Goal: Task Accomplishment & Management: Manage account settings

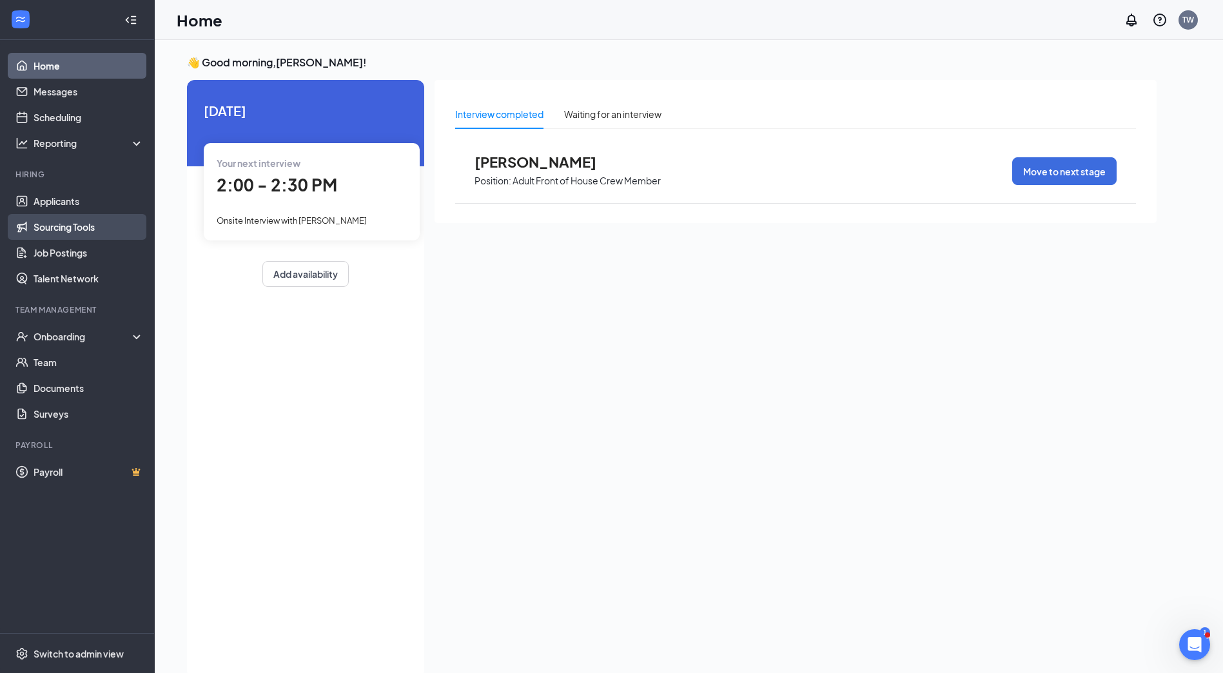
click at [64, 215] on link "Sourcing Tools" at bounding box center [89, 227] width 110 height 26
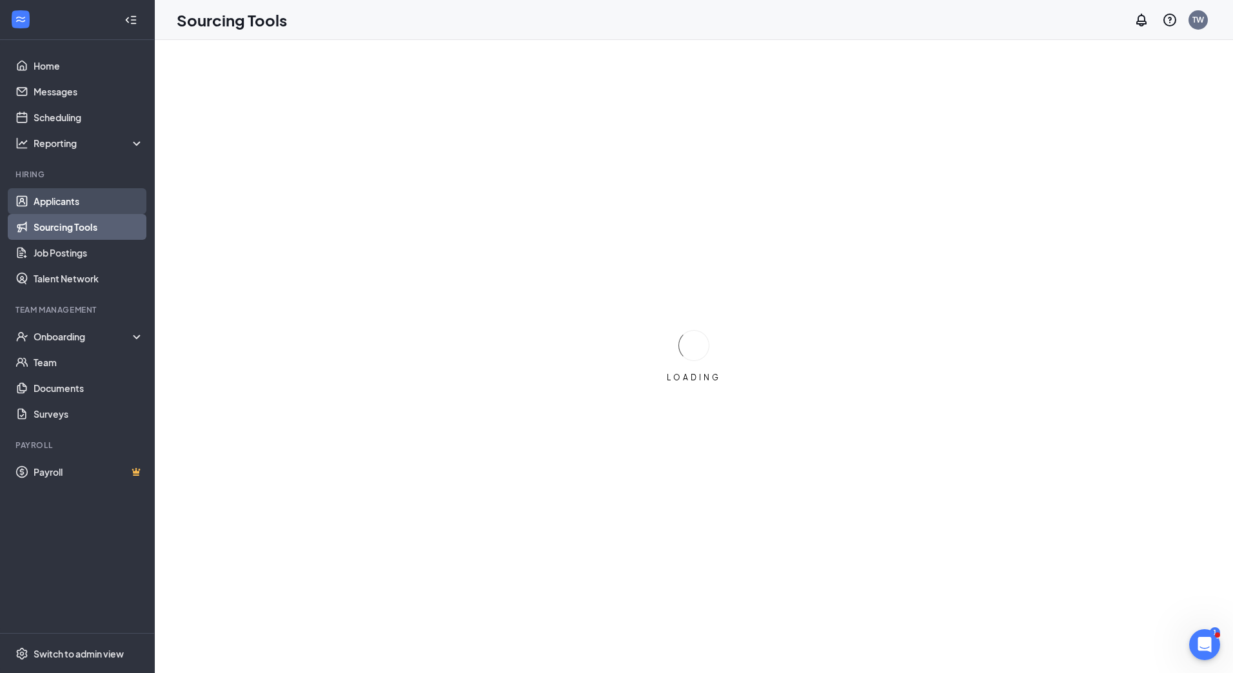
click at [68, 205] on link "Applicants" at bounding box center [89, 201] width 110 height 26
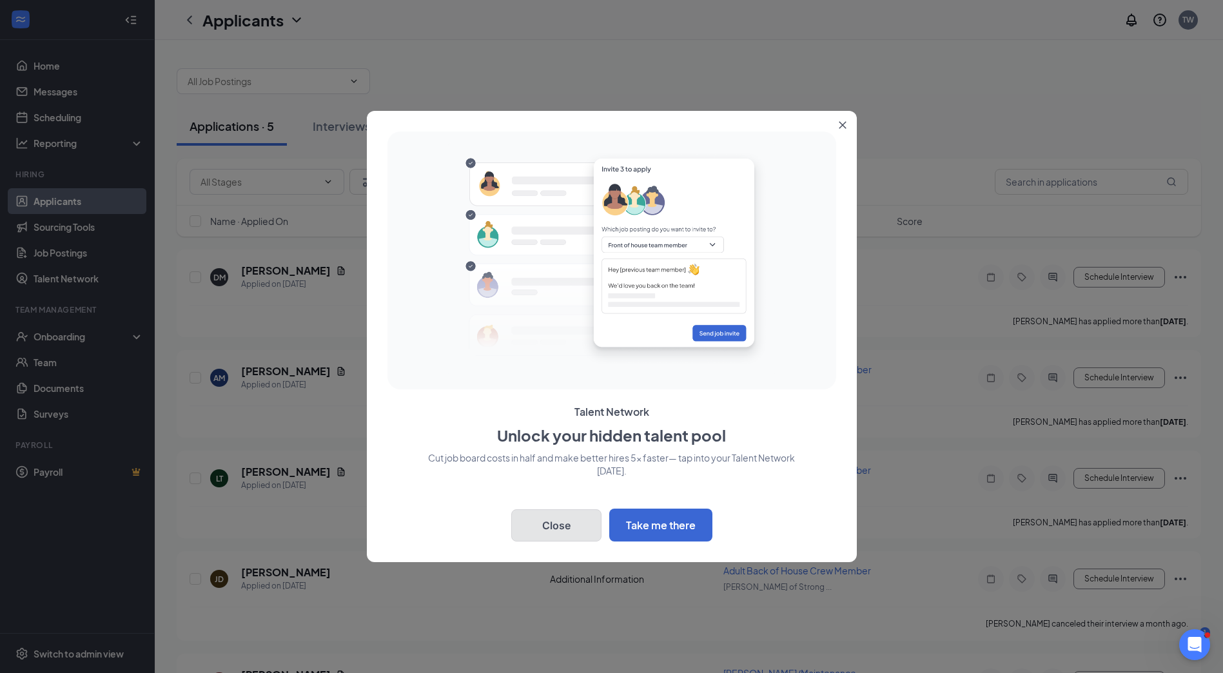
click at [564, 528] on button "Close" at bounding box center [556, 525] width 90 height 32
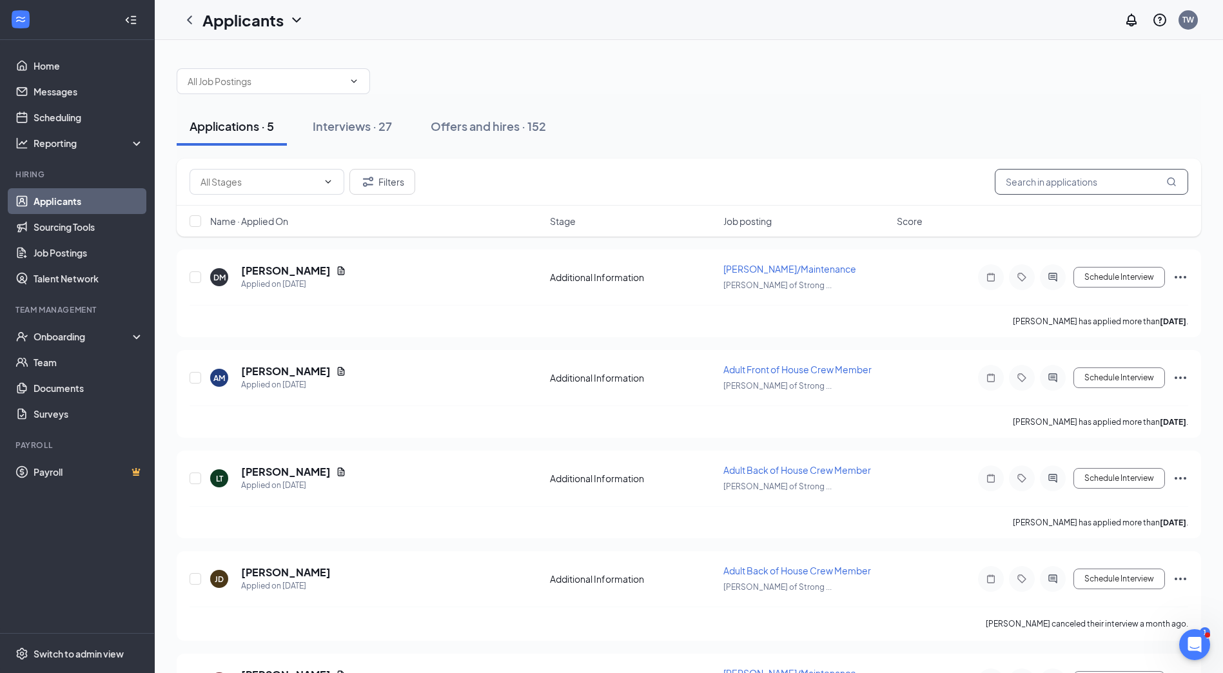
click at [1023, 184] on input "text" at bounding box center [1091, 182] width 193 height 26
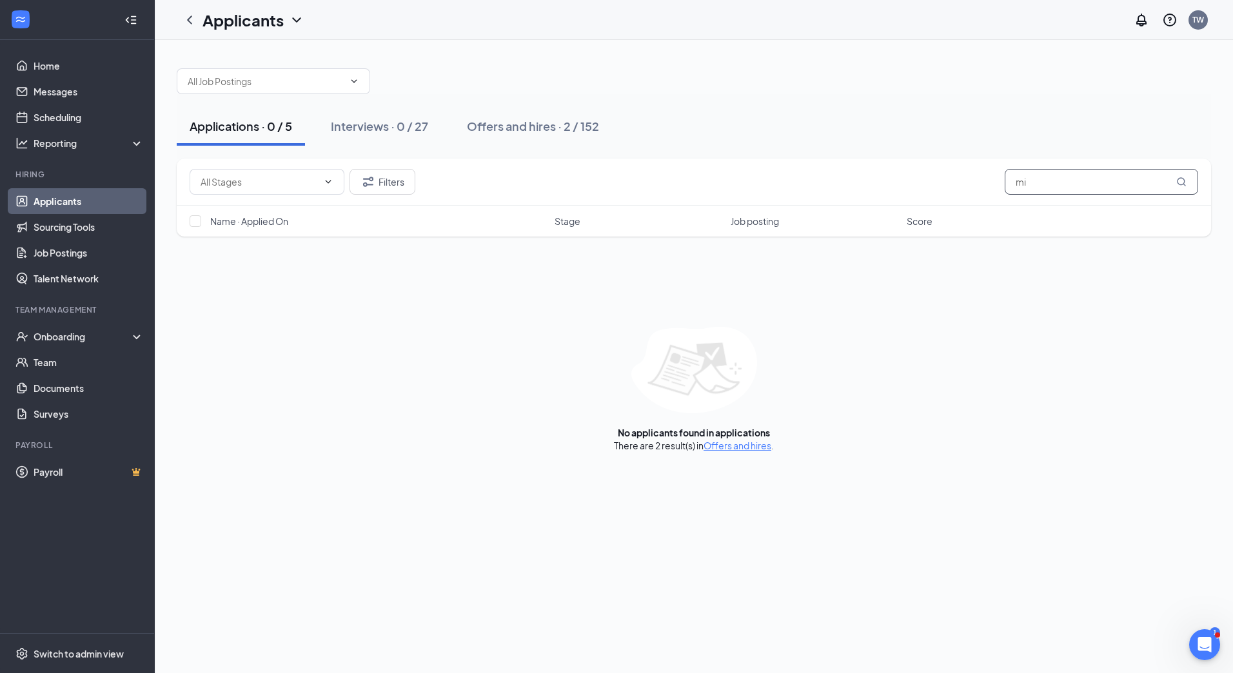
type input "m"
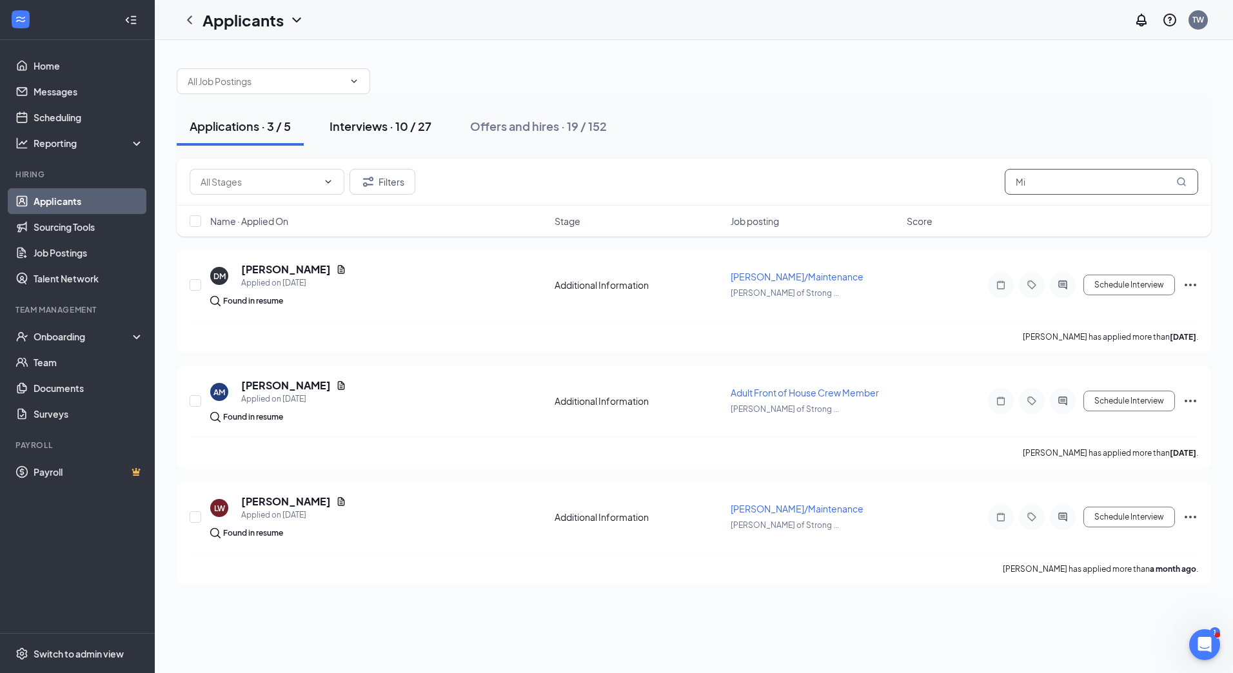
type input "Mi"
click at [363, 127] on div "Interviews · 10 / 27" at bounding box center [381, 126] width 102 height 16
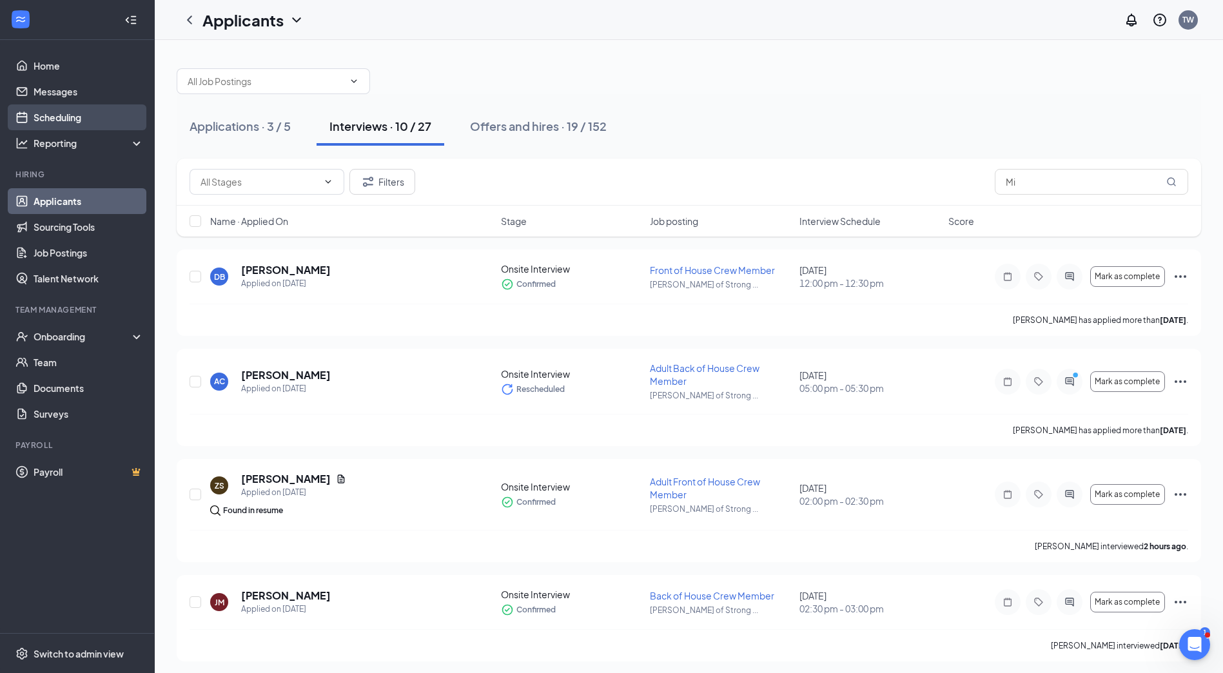
click at [68, 122] on link "Scheduling" at bounding box center [89, 117] width 110 height 26
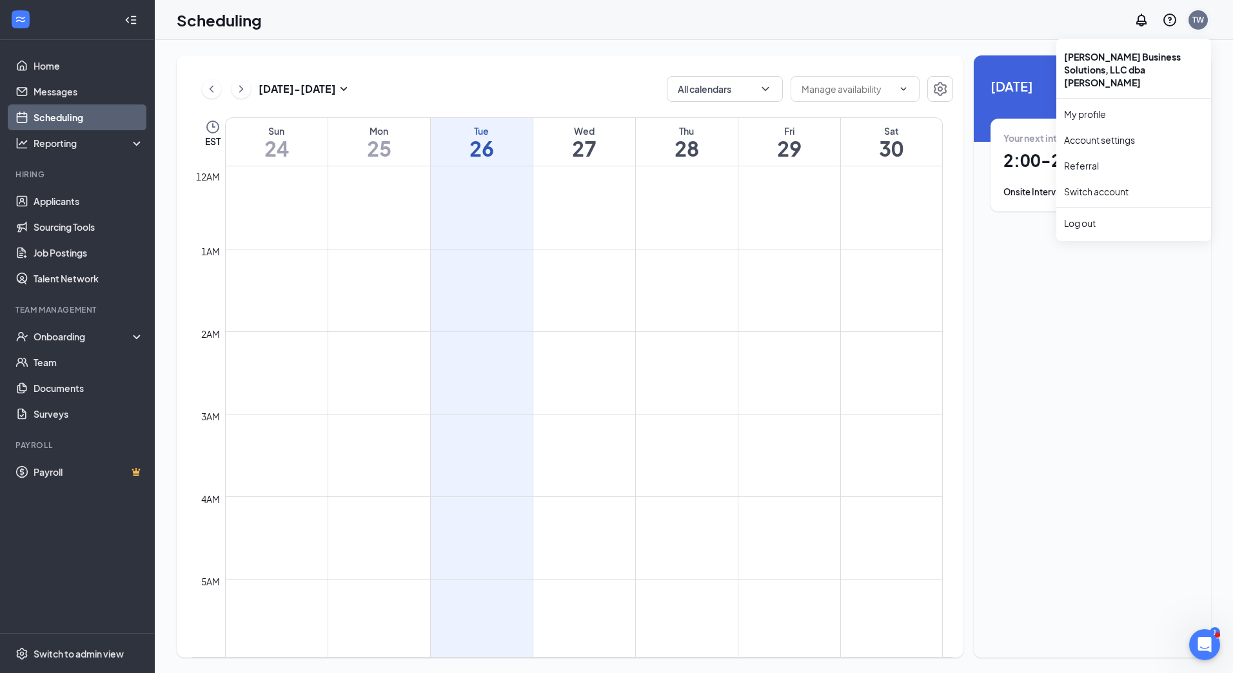
click at [1201, 19] on div "TW" at bounding box center [1198, 19] width 12 height 11
click at [1094, 217] on div "Log out" at bounding box center [1133, 223] width 139 height 13
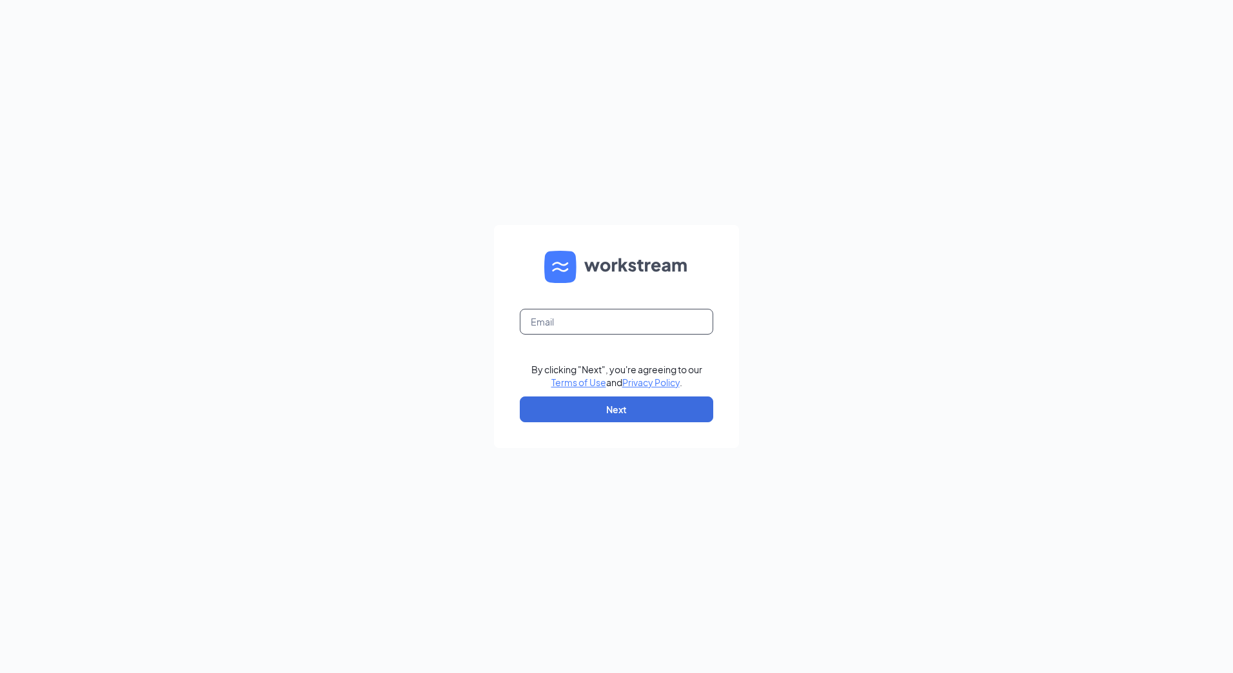
click at [608, 314] on input "text" at bounding box center [616, 322] width 193 height 26
type input "[EMAIL_ADDRESS][DOMAIN_NAME]"
click at [622, 411] on button "Next" at bounding box center [616, 410] width 193 height 26
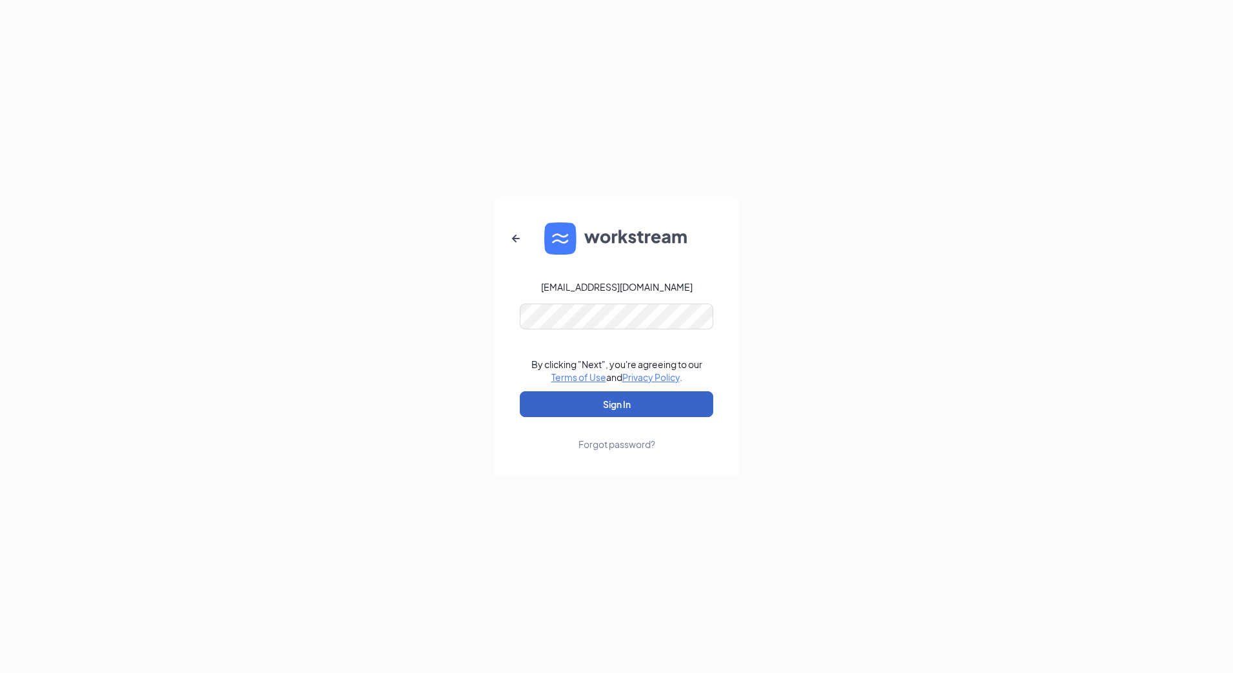
click at [627, 400] on button "Sign In" at bounding box center [616, 404] width 193 height 26
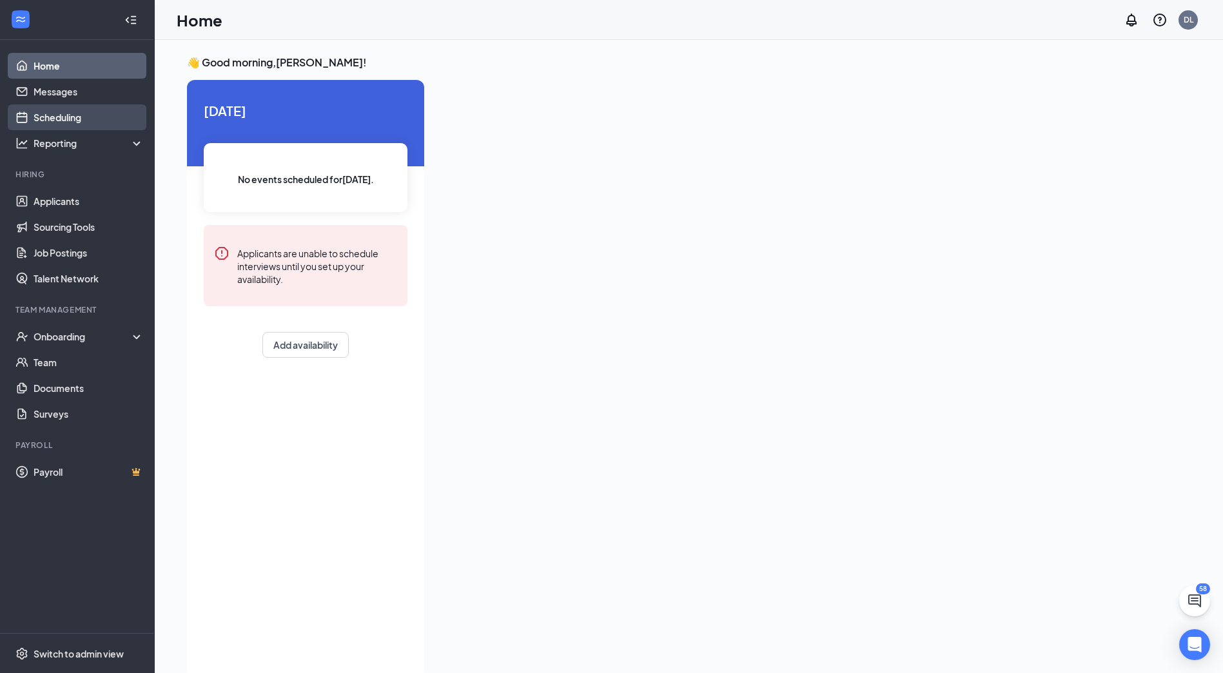
click at [58, 119] on link "Scheduling" at bounding box center [89, 117] width 110 height 26
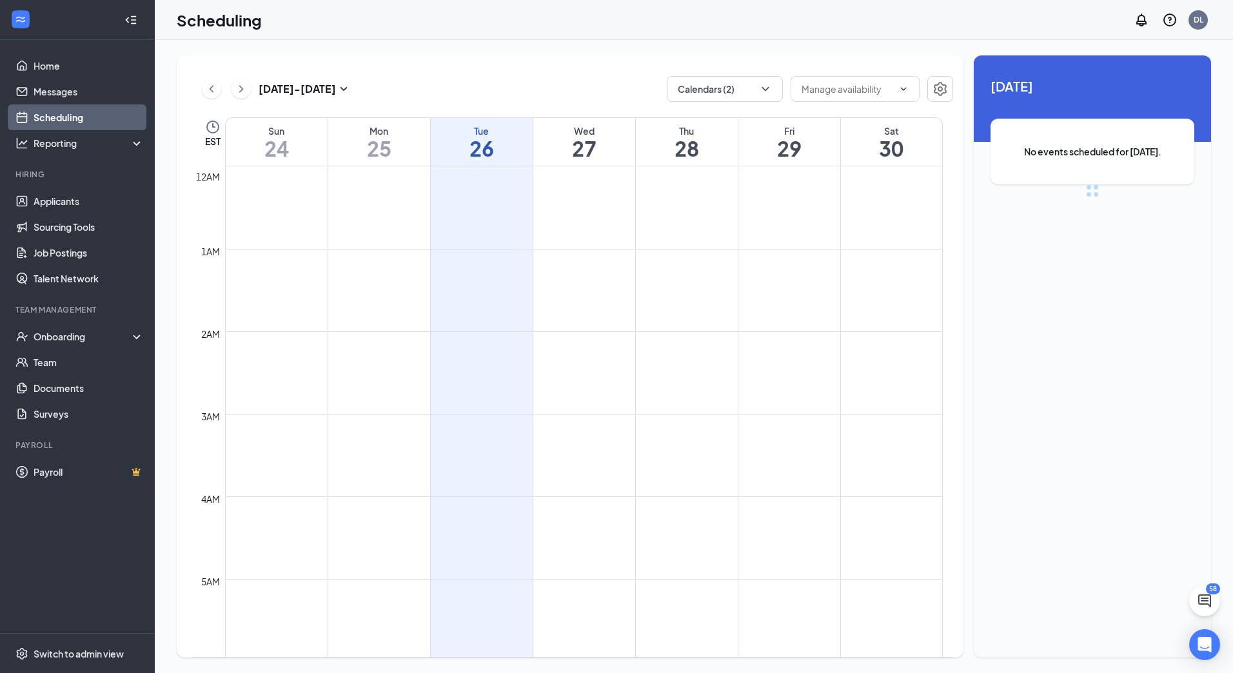
scroll to position [634, 0]
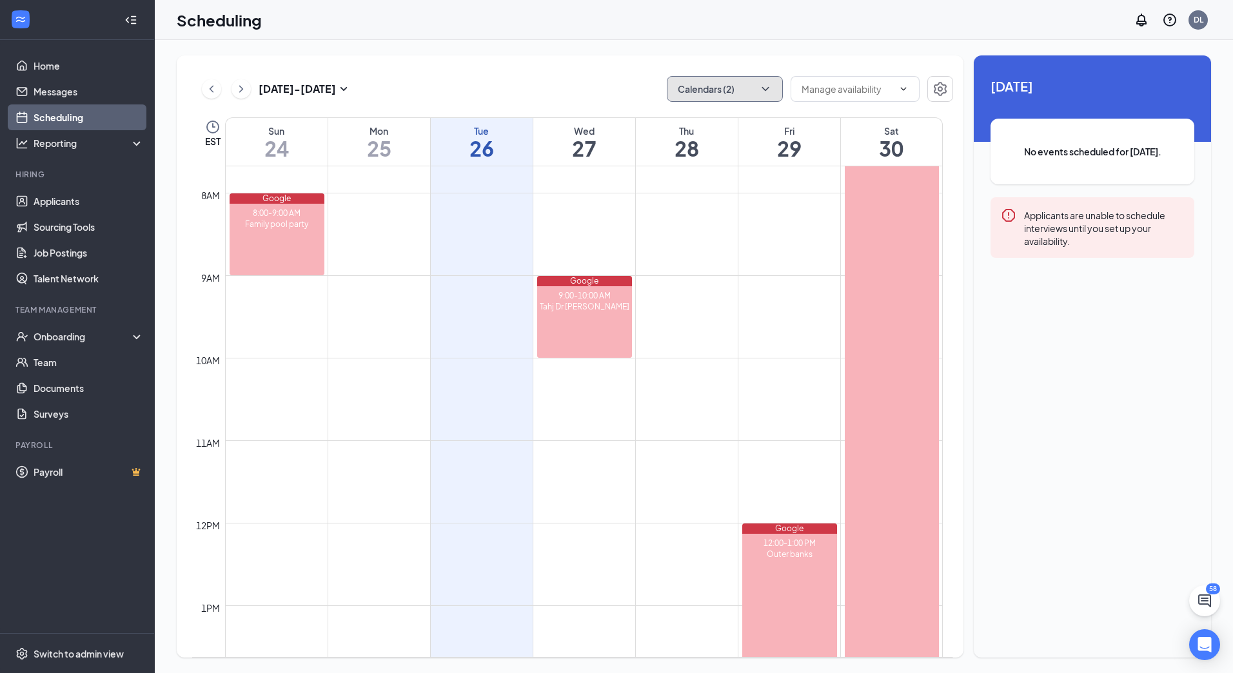
click at [766, 90] on icon "ChevronDown" at bounding box center [765, 89] width 13 height 13
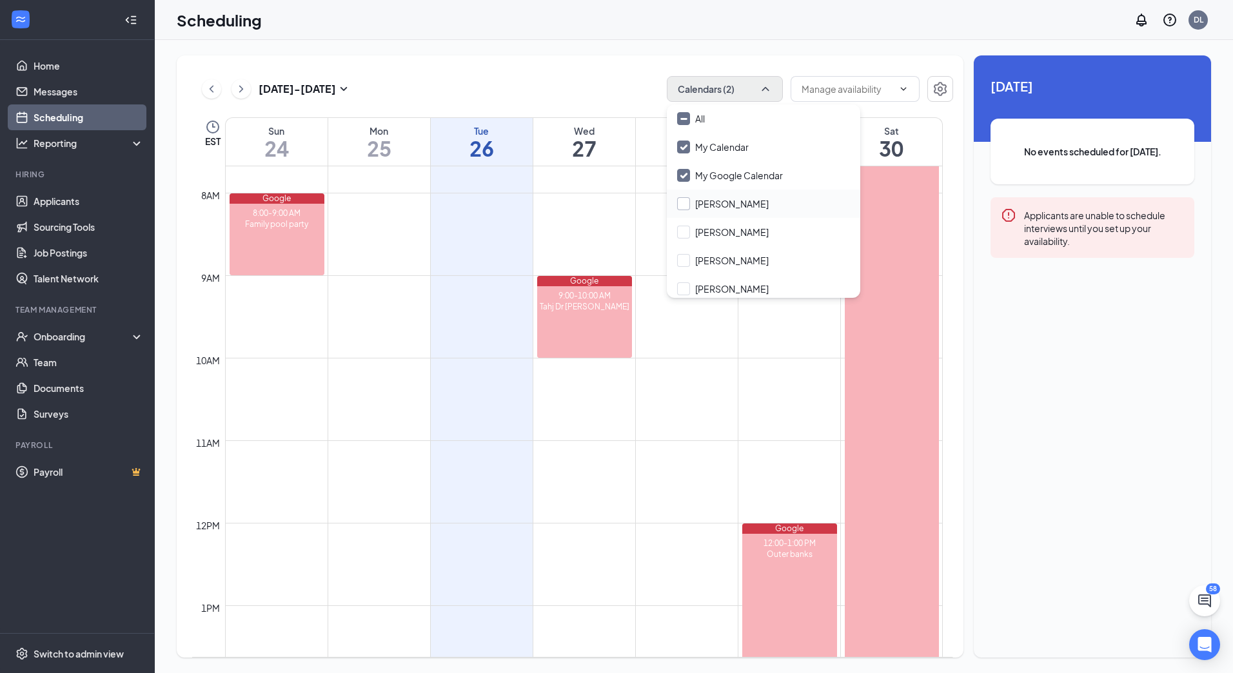
click at [683, 204] on input "Ailza Ocasio" at bounding box center [723, 203] width 92 height 13
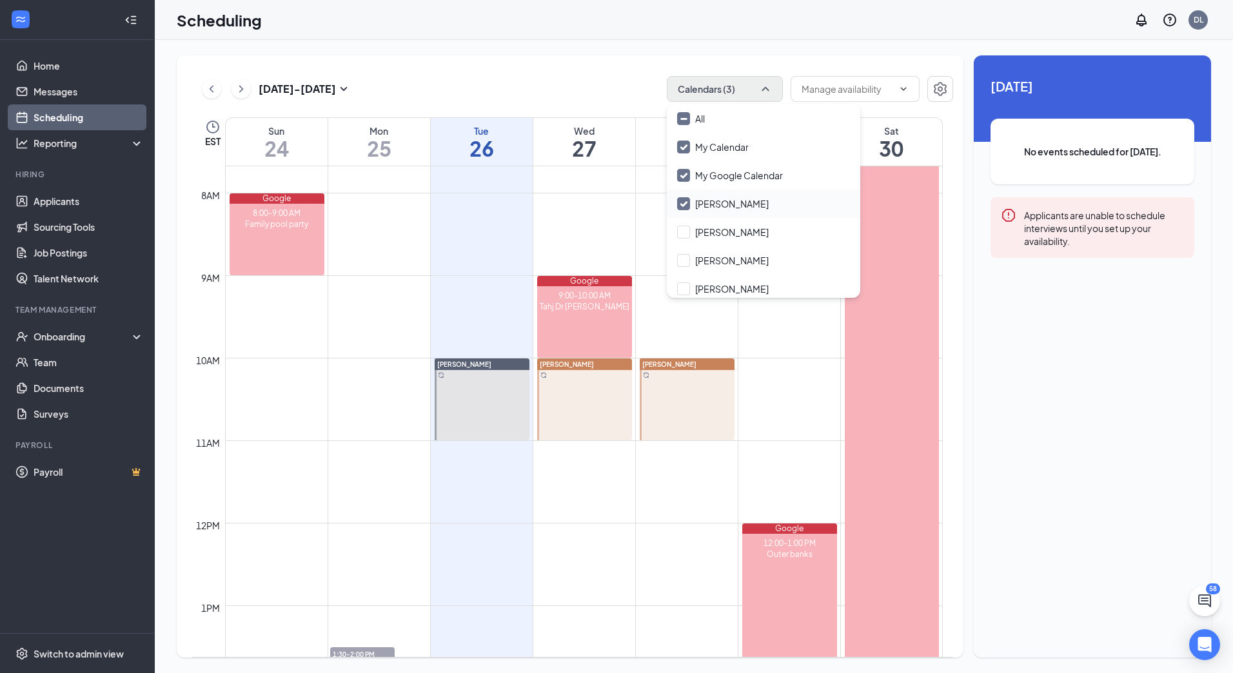
click at [683, 204] on input "Ailza Ocasio" at bounding box center [723, 203] width 92 height 13
checkbox input "false"
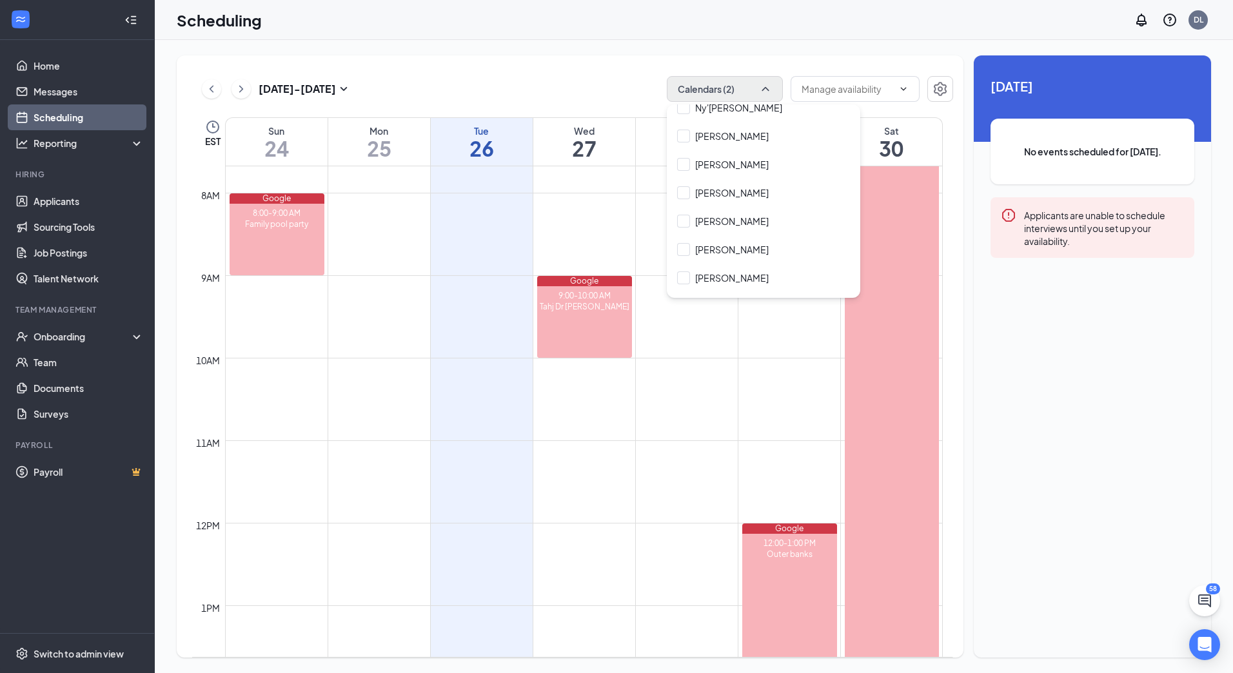
scroll to position [1419, 0]
click at [683, 125] on input "Philip Porter Jr." at bounding box center [723, 131] width 92 height 13
checkbox input "true"
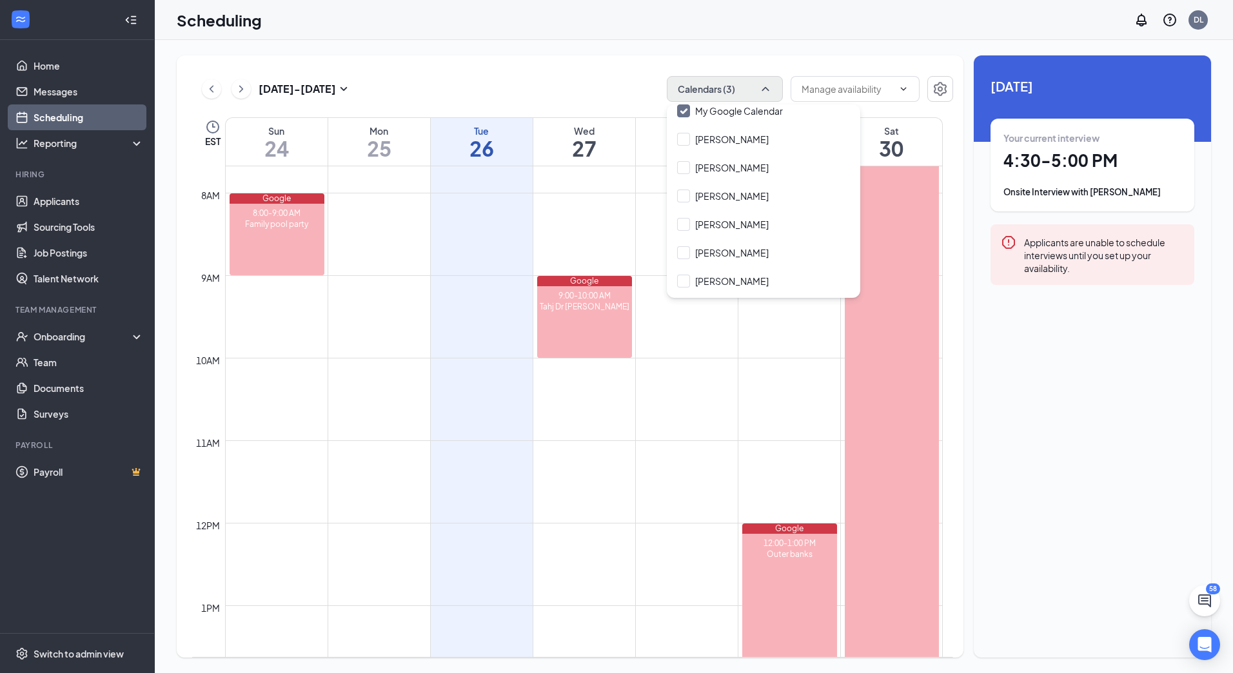
scroll to position [129, 0]
click at [814, 3] on div "Scheduling DL" at bounding box center [694, 20] width 1078 height 40
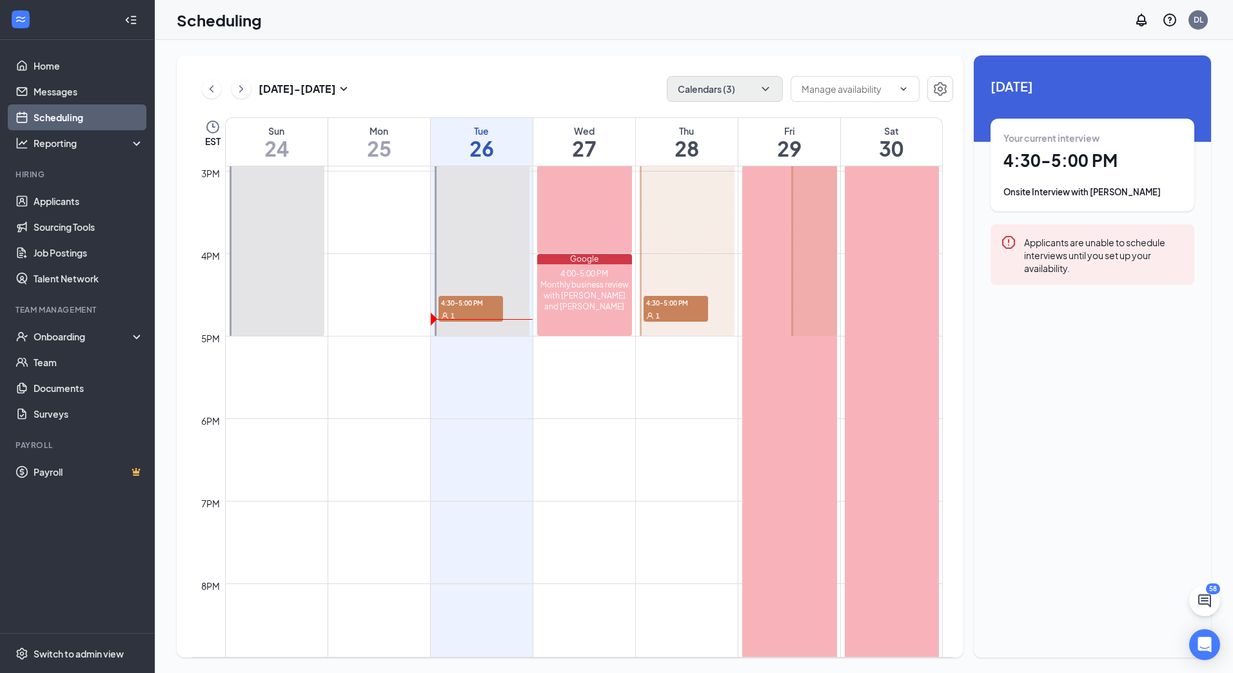
scroll to position [1279, 0]
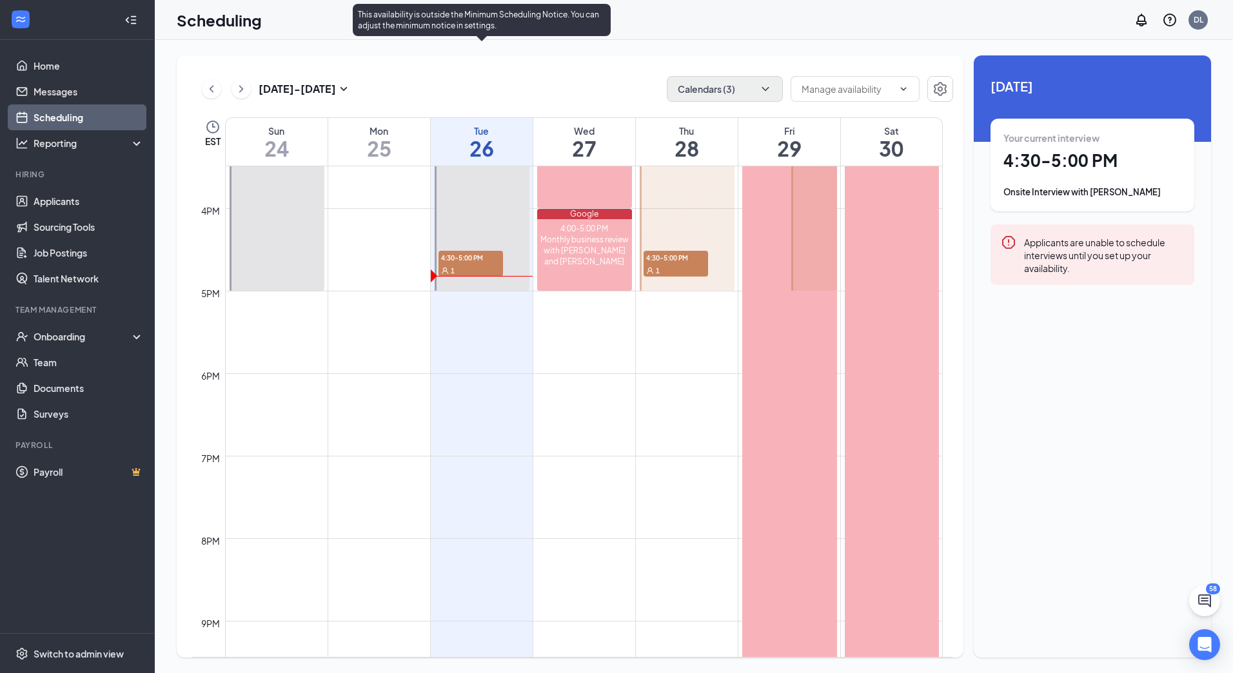
click at [475, 257] on span "4:30-5:00 PM" at bounding box center [471, 257] width 64 height 13
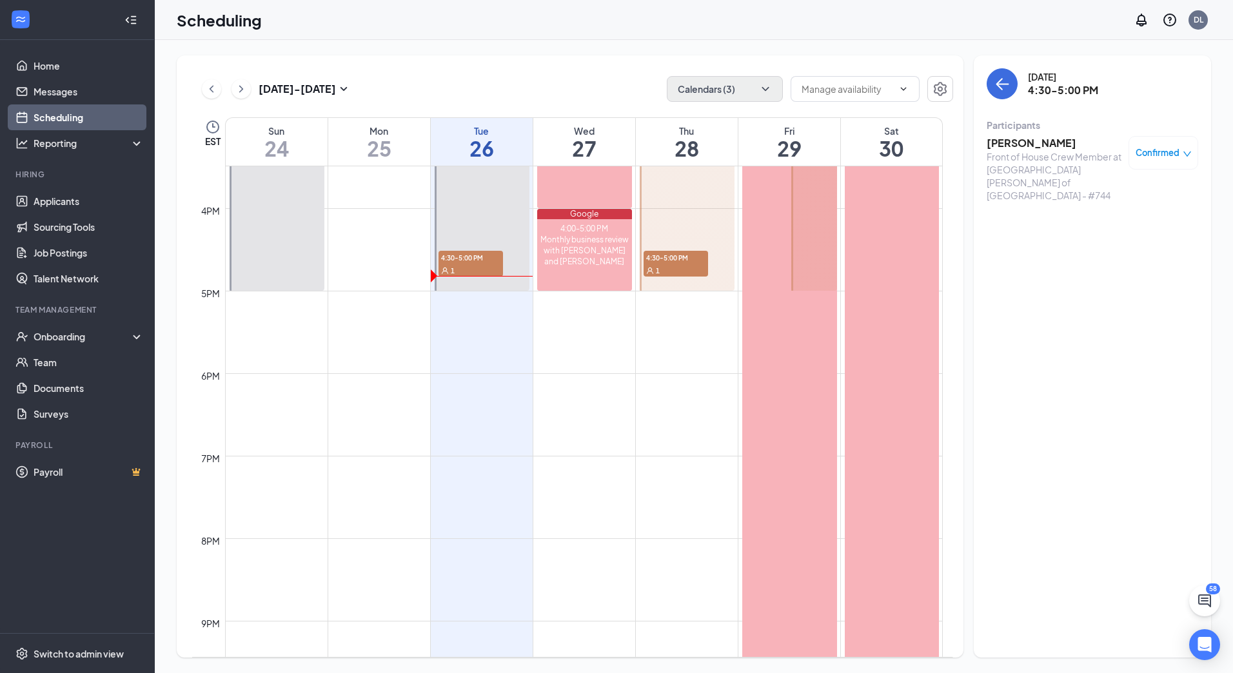
click at [1017, 150] on h3 "Makiya Walton" at bounding box center [1054, 143] width 135 height 14
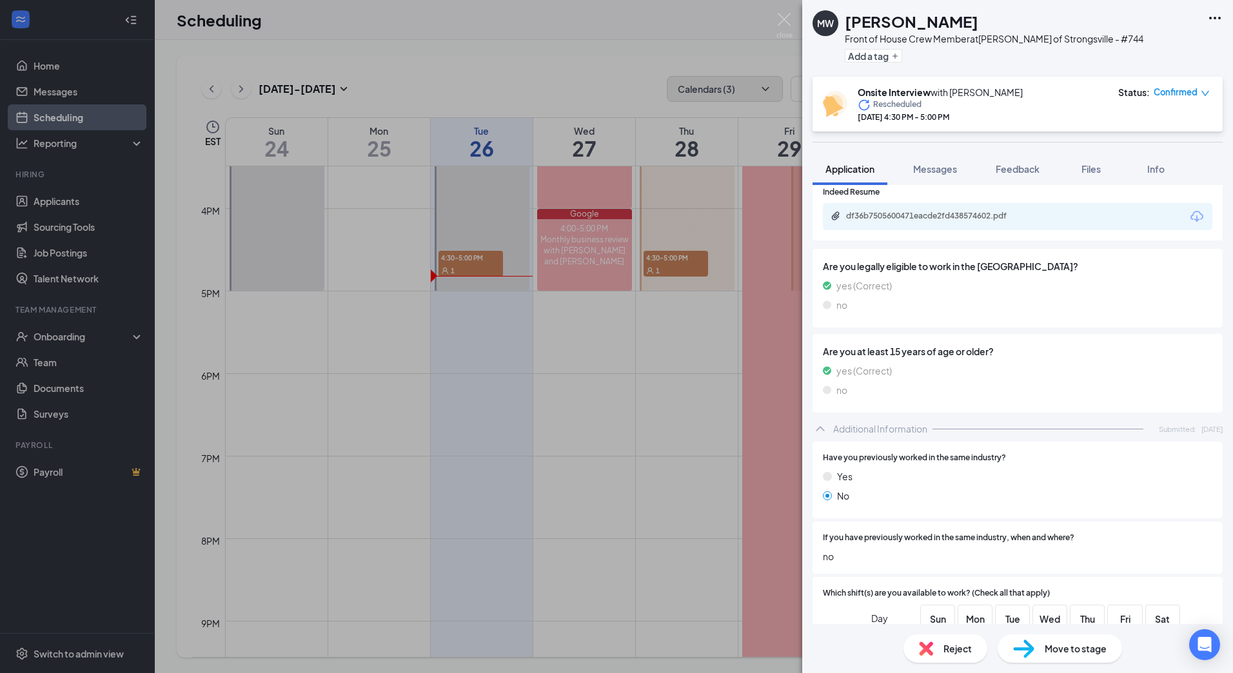
scroll to position [580, 0]
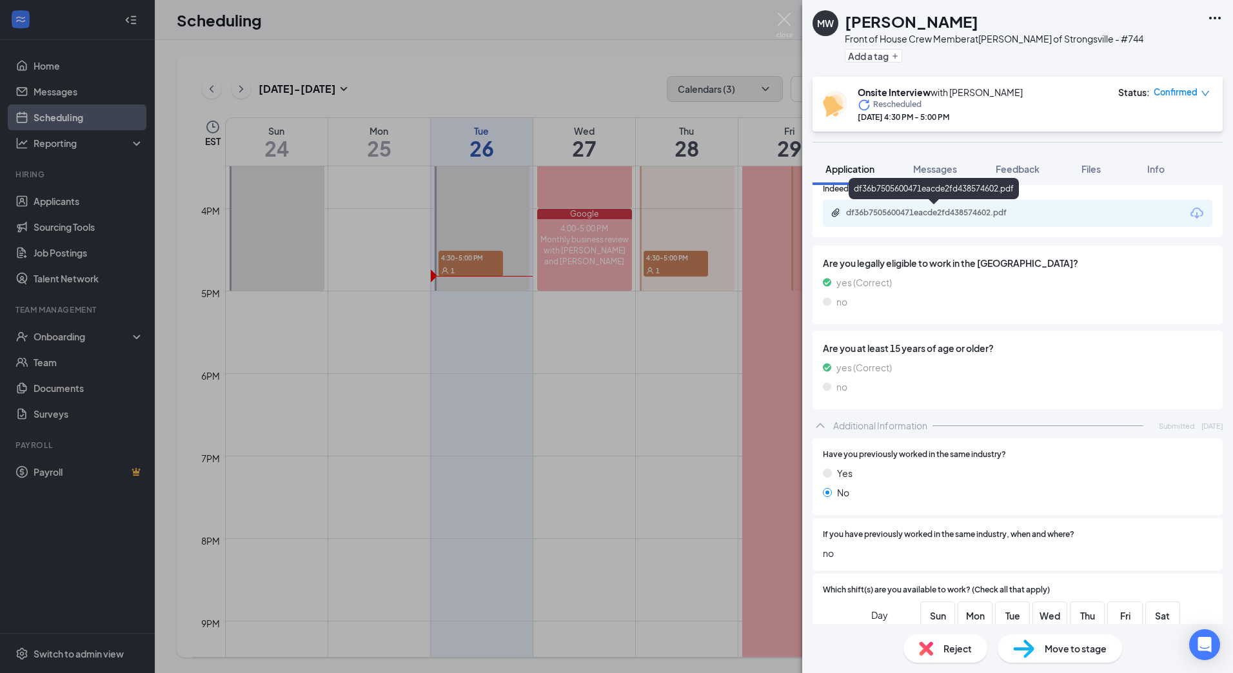
click at [883, 210] on div "df36b7505600471eacde2fd438574602.pdf" at bounding box center [936, 213] width 181 height 10
